Goal: Transaction & Acquisition: Purchase product/service

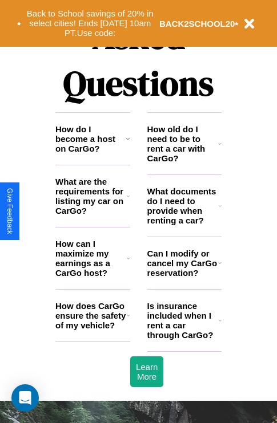
scroll to position [1383, 0]
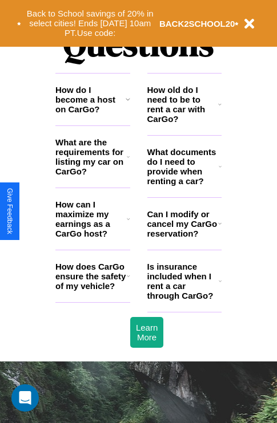
click at [92, 114] on h3 "How do I become a host on CarGo?" at bounding box center [90, 99] width 70 height 29
click at [127, 104] on icon at bounding box center [128, 99] width 5 height 9
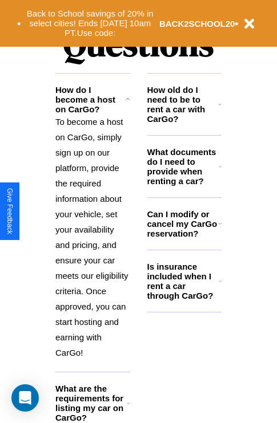
click at [184, 185] on h3 "What documents do I need to provide when renting a car?" at bounding box center [183, 166] width 72 height 39
click at [220, 109] on icon at bounding box center [219, 104] width 3 height 9
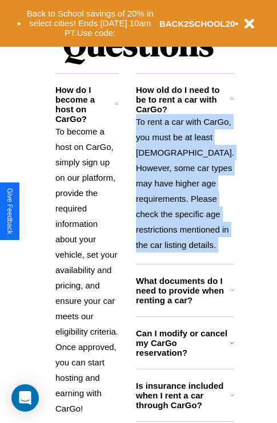
click at [184, 223] on p "To rent a car with CarGo, you must be at least [DEMOGRAPHIC_DATA]. However, som…" at bounding box center [185, 183] width 98 height 139
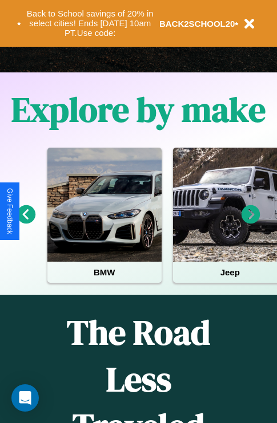
scroll to position [176, 0]
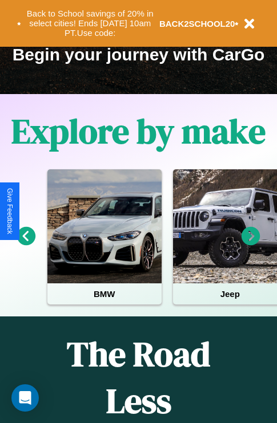
click at [251, 244] on icon at bounding box center [250, 236] width 19 height 19
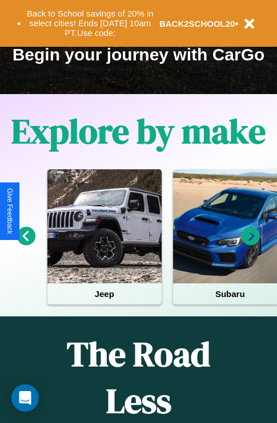
click at [251, 244] on icon at bounding box center [250, 236] width 19 height 19
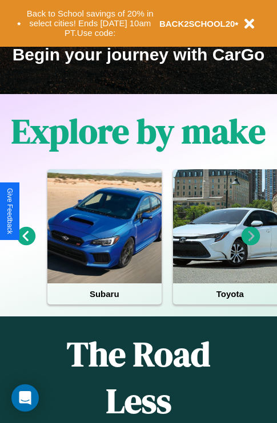
click at [251, 244] on icon at bounding box center [250, 236] width 19 height 19
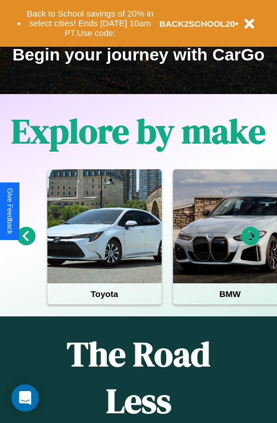
click at [26, 244] on icon at bounding box center [26, 236] width 19 height 19
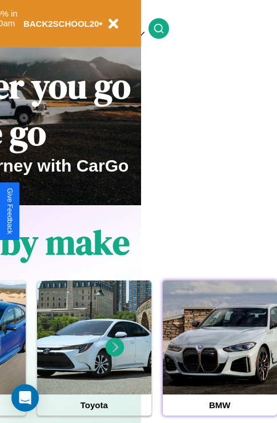
click at [219, 356] on div at bounding box center [220, 338] width 114 height 114
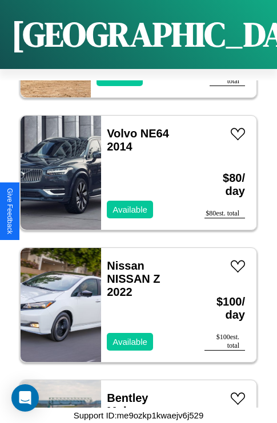
scroll to position [970, 0]
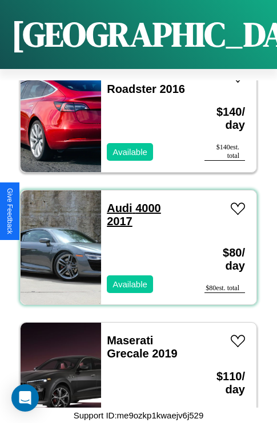
click at [116, 202] on link "Audi 4000 2017" at bounding box center [134, 215] width 54 height 26
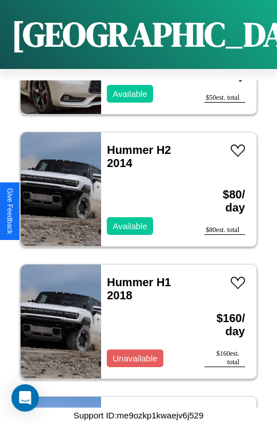
scroll to position [17915, 0]
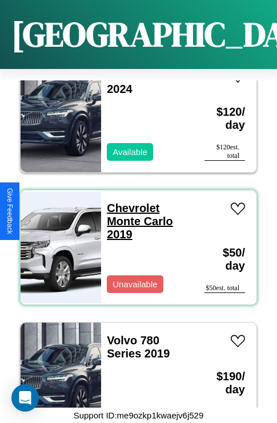
click at [130, 202] on link "Chevrolet Monte Carlo 2019" at bounding box center [140, 221] width 66 height 39
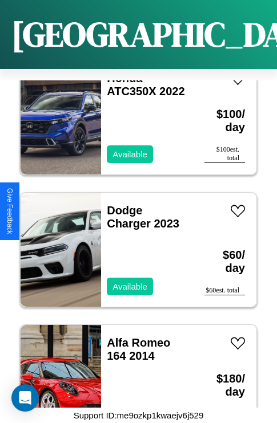
scroll to position [3220, 0]
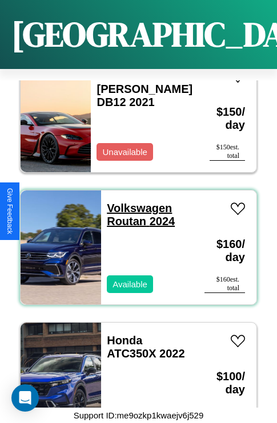
click at [136, 202] on link "Volkswagen Routan 2024" at bounding box center [141, 215] width 68 height 26
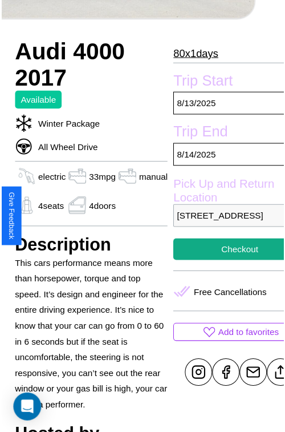
scroll to position [342, 46]
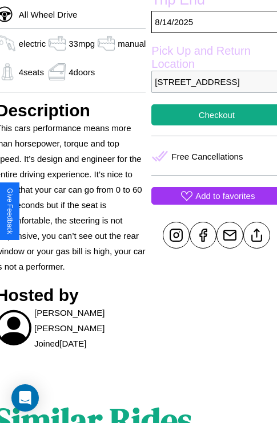
click at [212, 204] on p "Add to favorites" at bounding box center [224, 195] width 59 height 15
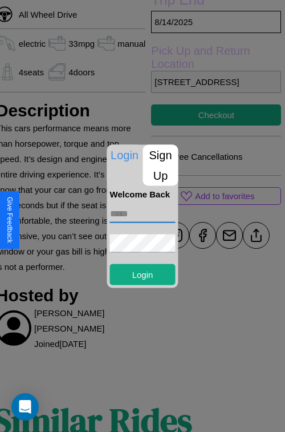
click at [143, 213] on input "text" at bounding box center [143, 213] width 66 height 18
type input "**********"
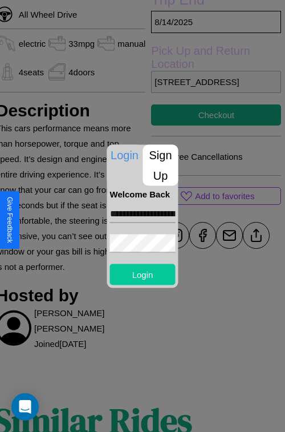
click at [143, 274] on button "Login" at bounding box center [143, 274] width 66 height 21
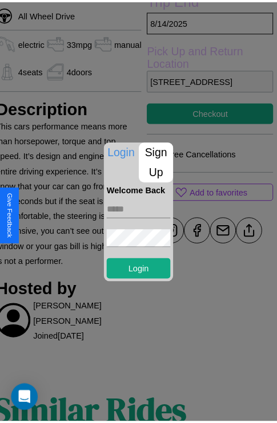
scroll to position [377, 46]
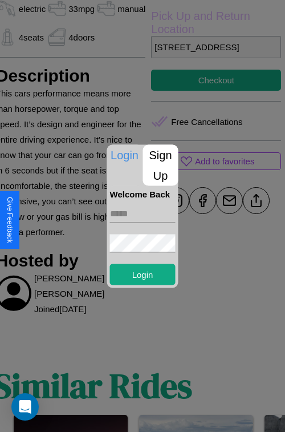
click at [252, 216] on div at bounding box center [142, 216] width 285 height 432
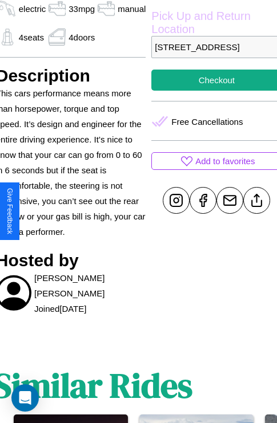
scroll to position [382, 46]
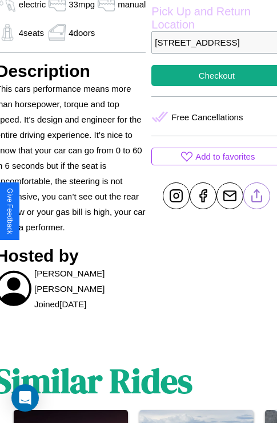
click at [257, 198] on line at bounding box center [257, 194] width 0 height 8
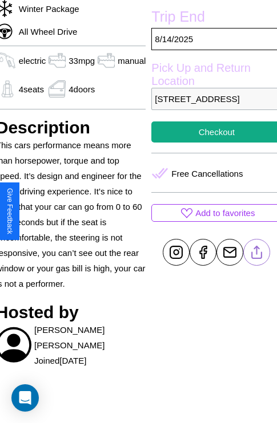
scroll to position [261, 46]
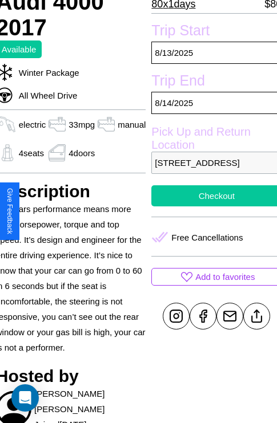
click at [212, 207] on button "Checkout" at bounding box center [216, 195] width 130 height 21
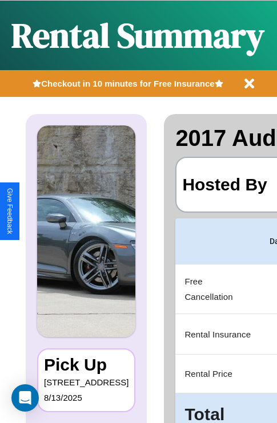
scroll to position [0, 216]
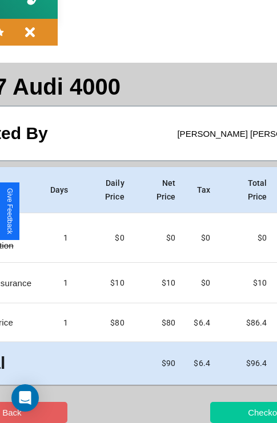
click at [221, 413] on button "Checkout" at bounding box center [265, 412] width 111 height 21
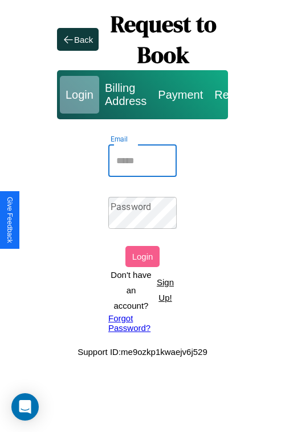
click at [143, 160] on input "Email" at bounding box center [142, 161] width 68 height 32
type input "**********"
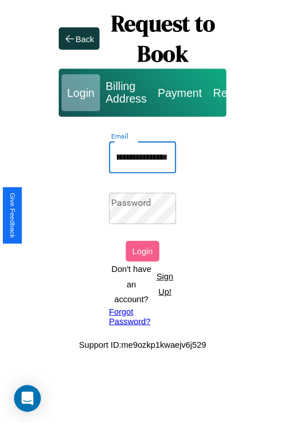
scroll to position [0, 0]
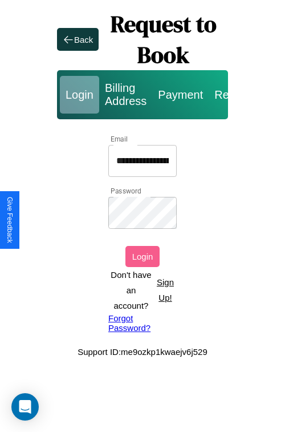
click at [143, 256] on button "Login" at bounding box center [143, 256] width 34 height 21
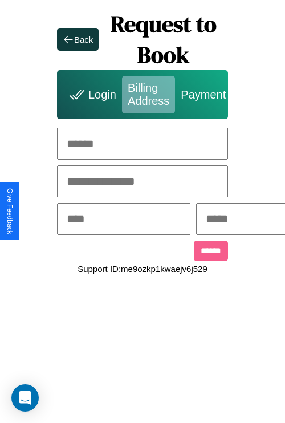
click at [143, 144] on input "text" at bounding box center [142, 144] width 171 height 32
type input "**********"
click at [142, 220] on input "text" at bounding box center [124, 219] width 134 height 32
type input "********"
click at [259, 220] on input "text" at bounding box center [263, 219] width 134 height 32
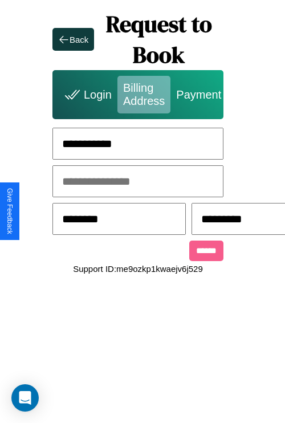
scroll to position [0, 11]
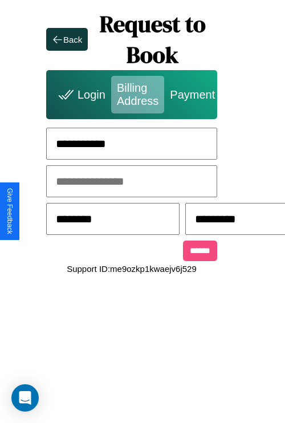
type input "*********"
click at [200, 253] on input "******" at bounding box center [200, 251] width 34 height 21
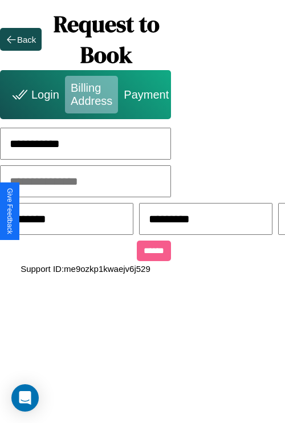
click at [21, 39] on div "Back" at bounding box center [26, 40] width 19 height 10
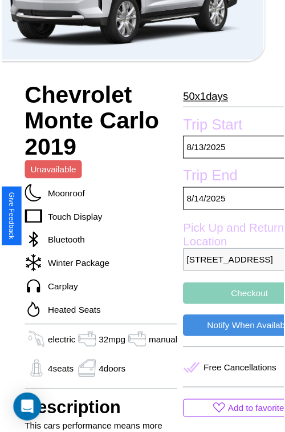
scroll to position [345, 46]
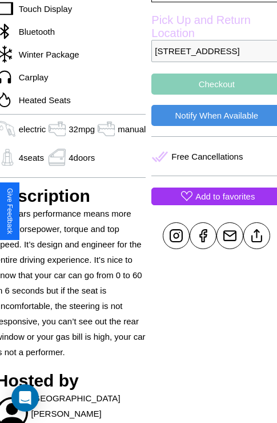
click at [212, 204] on p "Add to favorites" at bounding box center [224, 196] width 59 height 15
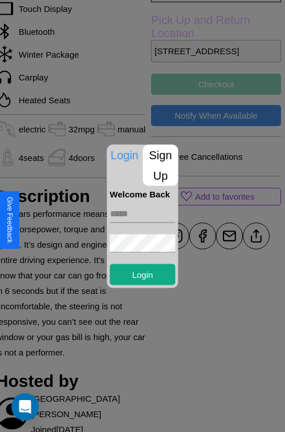
click at [160, 165] on p "Sign Up" at bounding box center [160, 164] width 35 height 41
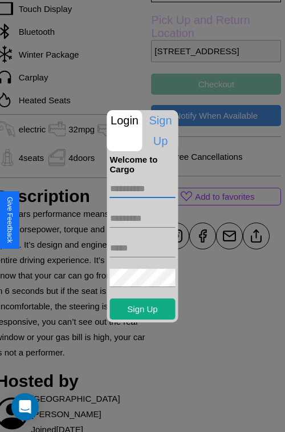
click at [143, 188] on input "text" at bounding box center [143, 189] width 66 height 18
type input "********"
click at [143, 218] on input "text" at bounding box center [143, 218] width 66 height 18
type input "********"
click at [143, 248] on input "text" at bounding box center [143, 248] width 66 height 18
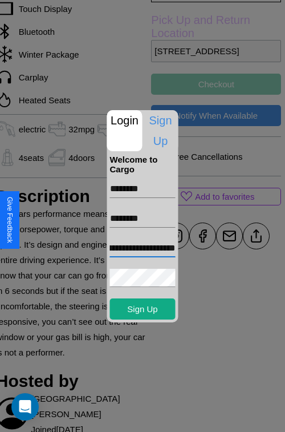
scroll to position [0, 58]
type input "**********"
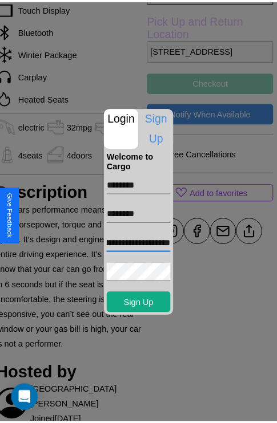
scroll to position [0, 0]
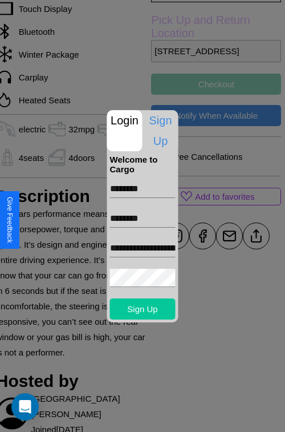
click at [143, 309] on button "Sign Up" at bounding box center [143, 308] width 66 height 21
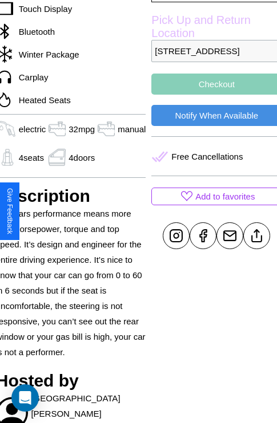
scroll to position [345, 46]
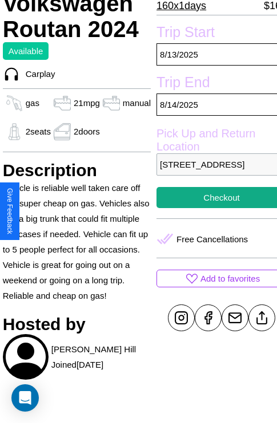
scroll to position [284, 39]
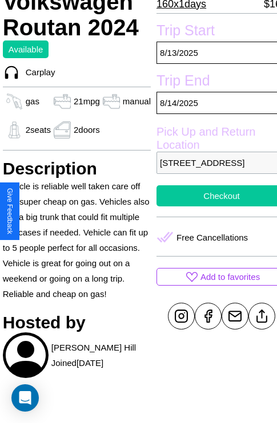
click at [212, 207] on button "Checkout" at bounding box center [221, 195] width 130 height 21
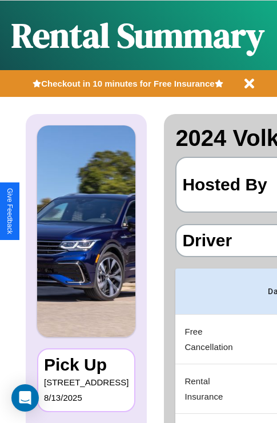
scroll to position [0, 216]
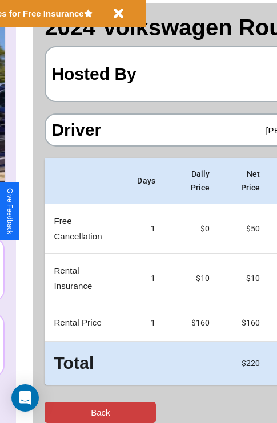
click at [55, 413] on button "Back" at bounding box center [100, 412] width 111 height 21
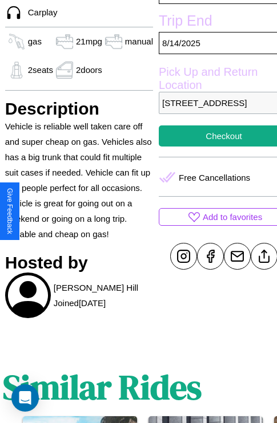
scroll to position [365, 39]
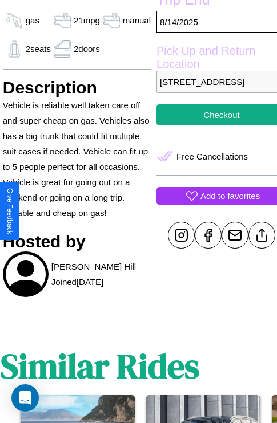
click at [212, 204] on p "Add to favorites" at bounding box center [229, 195] width 59 height 15
